Goal: Task Accomplishment & Management: Manage account settings

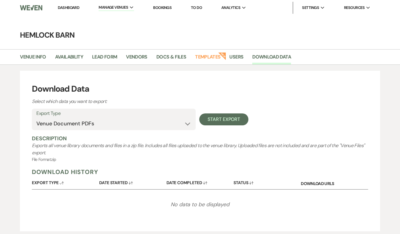
select select "venueDocumentsZip"
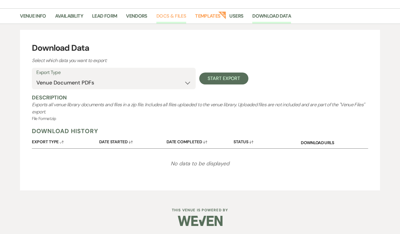
click at [175, 16] on link "Docs & Files" at bounding box center [172, 17] width 30 height 11
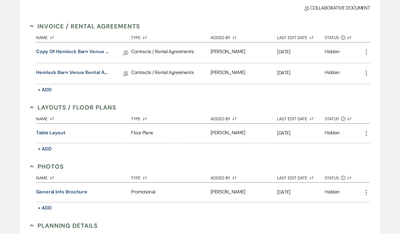
scroll to position [106, 0]
click at [369, 51] on icon "More" at bounding box center [366, 52] width 7 height 7
click at [312, 100] on div "Invoice / Rental Agreements Collapse Name Sort Default Type Sort Default Added …" at bounding box center [200, 211] width 340 height 379
click at [89, 52] on link "Copy of Hemlock Barn Venue Rental Agreement" at bounding box center [73, 52] width 75 height 9
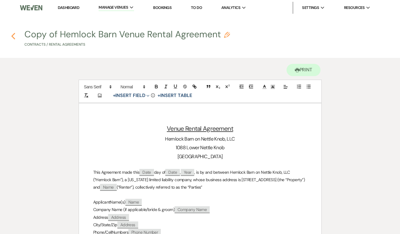
click at [14, 38] on use "button" at bounding box center [13, 36] width 4 height 7
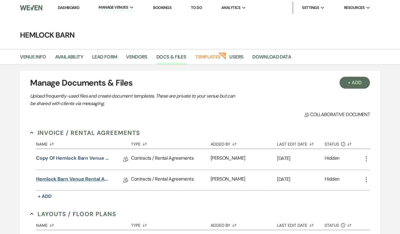
click at [67, 180] on link "Hemlock Barn Venue Rental Agreement" at bounding box center [73, 179] width 75 height 9
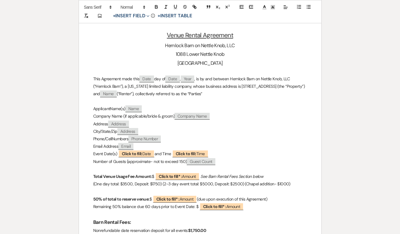
scroll to position [119, 0]
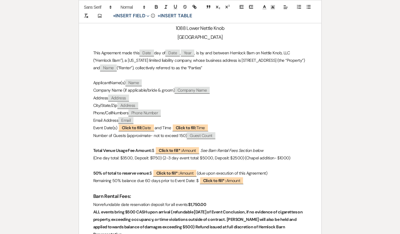
click at [268, 157] on p "(One day total: $3500, Deposit: $1750) (2-3 day event total: $5000, Deposit: $2…" at bounding box center [200, 157] width 214 height 7
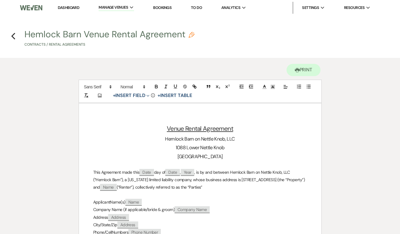
scroll to position [0, 0]
click at [12, 36] on use "button" at bounding box center [13, 36] width 4 height 7
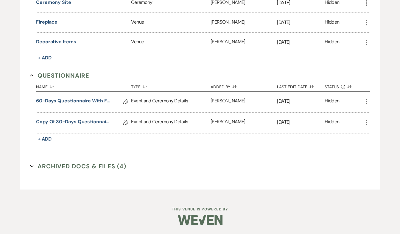
scroll to position [354, 0]
click at [71, 103] on link "60-Days Questionnaire with fee reminders" at bounding box center [73, 102] width 75 height 9
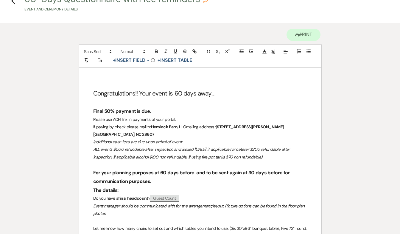
scroll to position [44, 0]
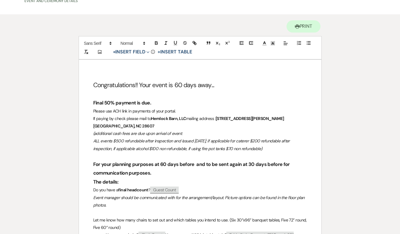
click at [175, 111] on span "Please use ACH link in payments of your portal." at bounding box center [134, 110] width 83 height 5
click at [131, 110] on span "Please use ACH link in payments." at bounding box center [122, 110] width 58 height 5
click at [152, 111] on span "Please use ACH link for payments." at bounding box center [123, 110] width 60 height 5
click at [159, 111] on p "Please use ACH link for payments....." at bounding box center [200, 110] width 214 height 7
click at [141, 140] on em "ALL events $500 refundable after inspection and issued [DATE]; if applicable fo…" at bounding box center [192, 144] width 198 height 13
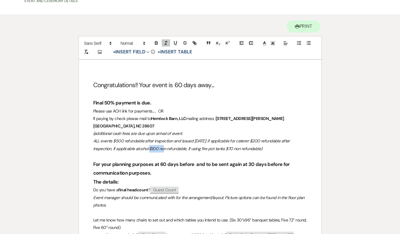
click at [141, 140] on em "ALL events $500 refundable after inspection and issued [DATE]; if applicable fo…" at bounding box center [192, 144] width 198 height 13
click at [136, 140] on em "ALL events $500 refundable after inspection and issued [DATE]; if applicable fo…" at bounding box center [192, 144] width 198 height 13
click at [149, 140] on em "ALL events $500 refundable after inspection and issued [DATE]; if applicable fo…" at bounding box center [192, 144] width 198 height 13
click at [154, 140] on em "ALL events $500 refundable after inspection and issued [DATE]; if applicable fo…" at bounding box center [192, 144] width 198 height 13
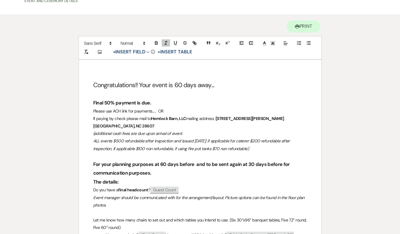
click at [172, 140] on em "ALL events $500 refundable after inspection and issued [DATE]; if applicable fo…" at bounding box center [192, 144] width 198 height 13
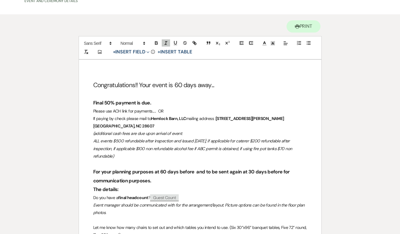
click at [116, 139] on em "ALL events $500 refundable after inspection and issued [DATE]; if applicable fo…" at bounding box center [193, 148] width 200 height 20
click at [242, 140] on em "ALL events $500 refundable after inspection and issued [DATE]; if applicable fo…" at bounding box center [193, 148] width 201 height 20
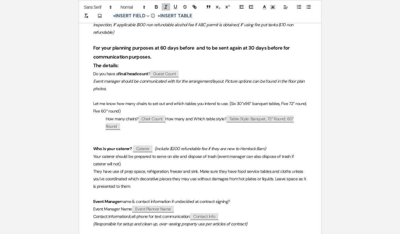
scroll to position [166, 0]
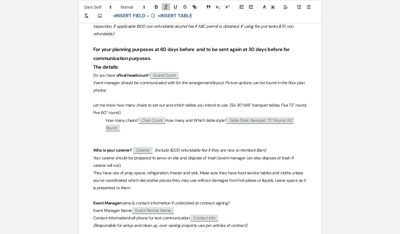
click at [165, 102] on span "Let me know how many chairs to set out and which tables you intend to use. (Six…" at bounding box center [200, 108] width 215 height 13
click at [117, 102] on span "Let me know how many chairs and which tables you intend to use. (Six 30”x96” ba…" at bounding box center [199, 108] width 213 height 13
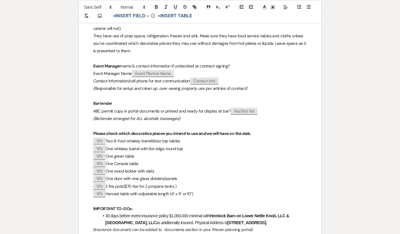
scroll to position [295, 0]
click at [230, 64] on span "name & contact information if undecided at contract signing?" at bounding box center [175, 66] width 109 height 5
click at [122, 64] on span "name & contact information if undecided at contract signing?" at bounding box center [175, 66] width 109 height 5
click at [244, 63] on p "Event Manager Verify name & contact information if undecided at contract signin…" at bounding box center [200, 66] width 214 height 7
click at [211, 64] on span "Verify name & contact information if undecided at contract" at bounding box center [173, 66] width 105 height 5
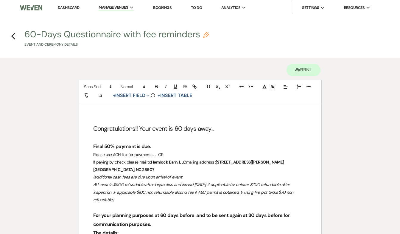
scroll to position [0, 0]
click at [15, 35] on icon "Previous" at bounding box center [13, 36] width 4 height 7
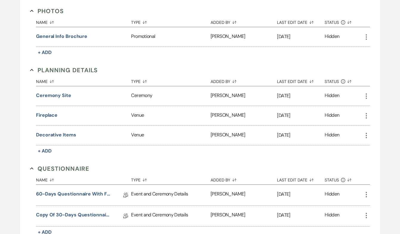
scroll to position [270, 0]
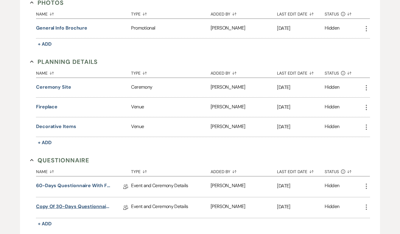
click at [72, 206] on link "Copy of 30-Days Questionnaire with fee reminders" at bounding box center [73, 207] width 75 height 9
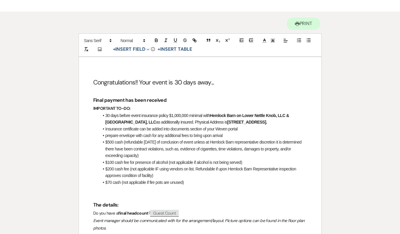
scroll to position [55, 0]
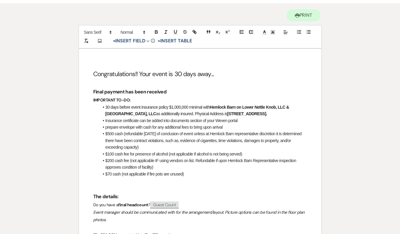
click at [164, 157] on li "$100 cash fee for presence of alcohol (not applicable if alcohol is not being s…" at bounding box center [203, 154] width 208 height 7
click at [266, 157] on li "$100 cash fee for alcohol if ABC permit is obtained (not applicable if alcohol …" at bounding box center [203, 154] width 208 height 7
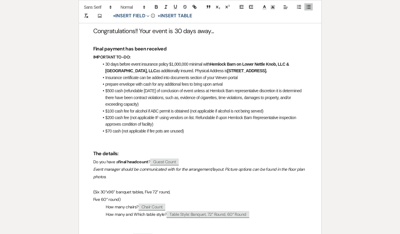
scroll to position [99, 0]
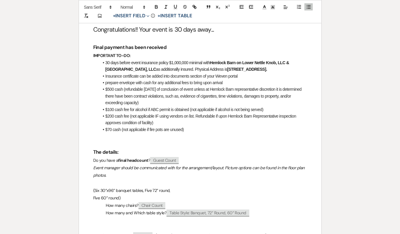
click at [183, 133] on li "$70 cash (not applicable if fire pots are unused)" at bounding box center [203, 129] width 208 height 7
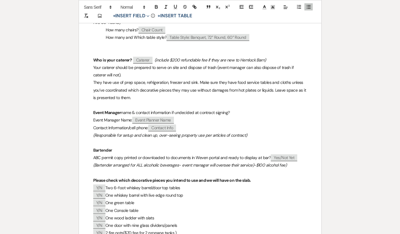
scroll to position [275, 0]
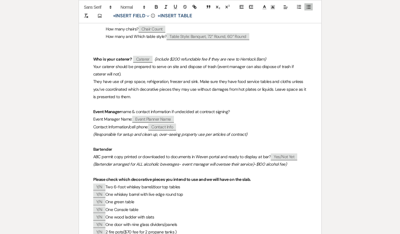
click at [230, 114] on span "name & contact information if undecided at contract signing?" at bounding box center [175, 111] width 109 height 5
click at [199, 114] on span "name & contact information if undecided at contract" at bounding box center [168, 111] width 94 height 5
click at [123, 114] on span "name & contact information from contract" at bounding box center [158, 111] width 75 height 5
click at [284, 167] on em "(Bartender arranged for ALL alcoholic beverages- event manager will oversee the…" at bounding box center [190, 163] width 194 height 5
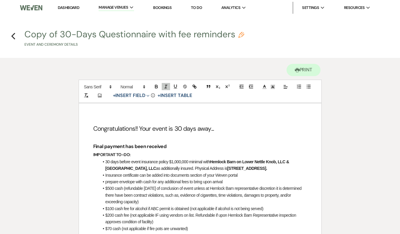
scroll to position [0, 0]
click at [12, 36] on use "button" at bounding box center [13, 36] width 4 height 7
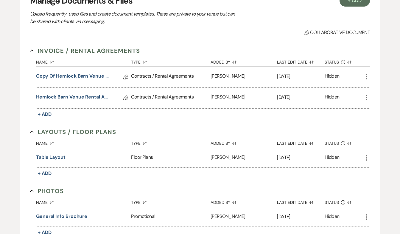
scroll to position [66, 0]
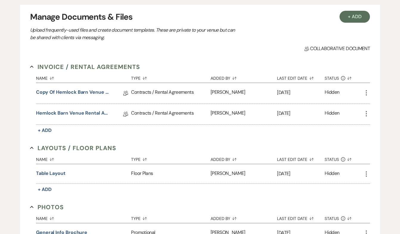
click at [366, 90] on icon "More" at bounding box center [366, 92] width 7 height 7
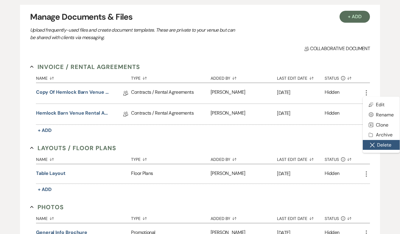
click at [378, 143] on button "Close Delete X Delete" at bounding box center [381, 145] width 37 height 10
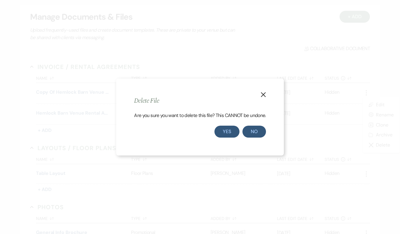
click at [228, 130] on button "Yes" at bounding box center [227, 132] width 25 height 12
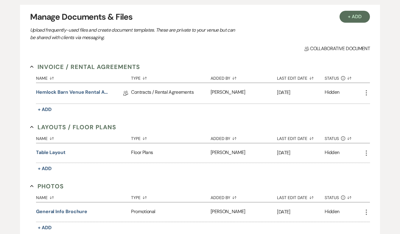
click at [76, 105] on div "Name Sort Default Type Sort Default Added By Sort Default Last Edit Date Sort D…" at bounding box center [203, 92] width 334 height 42
click at [78, 93] on link "Hemlock Barn Venue Rental Agreement" at bounding box center [73, 93] width 75 height 9
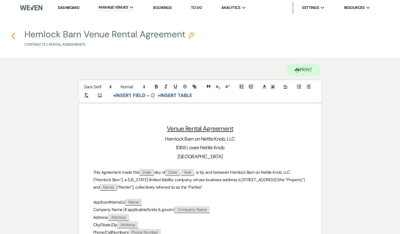
click at [14, 36] on icon "Previous" at bounding box center [13, 36] width 4 height 7
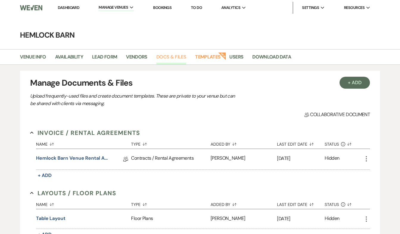
click at [177, 54] on link "Docs & Files" at bounding box center [172, 58] width 30 height 11
click at [168, 58] on link "Docs & Files" at bounding box center [172, 58] width 30 height 11
click at [266, 58] on link "Download Data" at bounding box center [272, 58] width 39 height 11
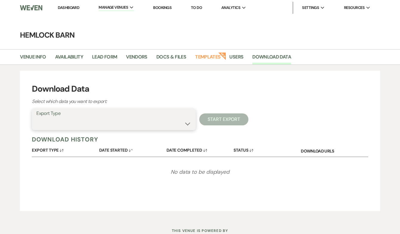
select select "eventVendors"
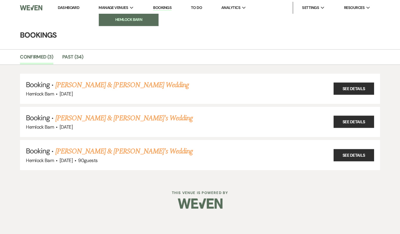
click at [131, 18] on li "Hemlock Barn" at bounding box center [129, 20] width 54 height 6
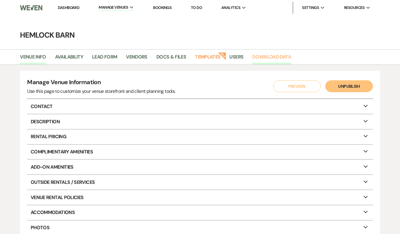
click at [277, 55] on link "Download Data" at bounding box center [272, 58] width 39 height 11
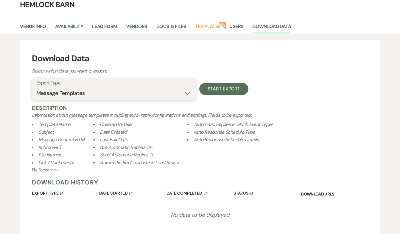
scroll to position [31, 0]
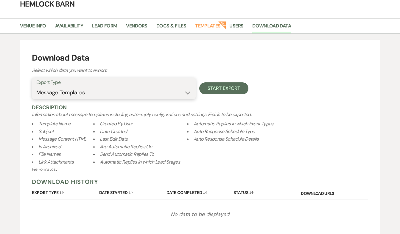
select select "taskListTemplateInfo"
